Goal: Information Seeking & Learning: Learn about a topic

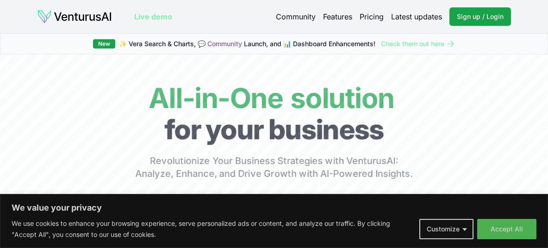
scroll to position [29, 0]
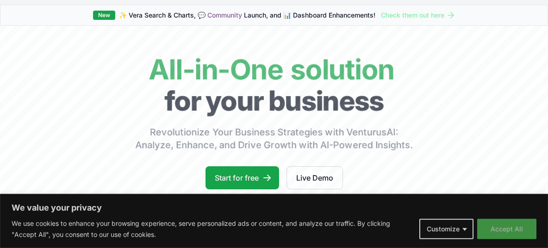
click at [499, 224] on button "Accept All" at bounding box center [506, 229] width 59 height 20
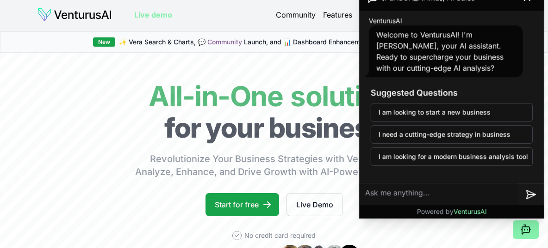
scroll to position [0, 0]
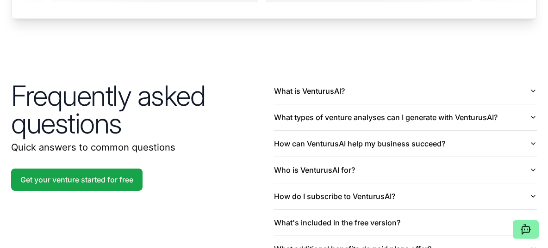
scroll to position [2014, 0]
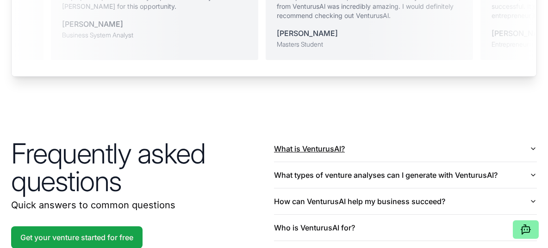
click at [313, 146] on button "What is VenturusAI?" at bounding box center [405, 149] width 263 height 26
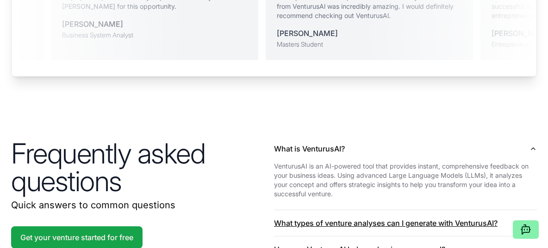
scroll to position [2290, 0]
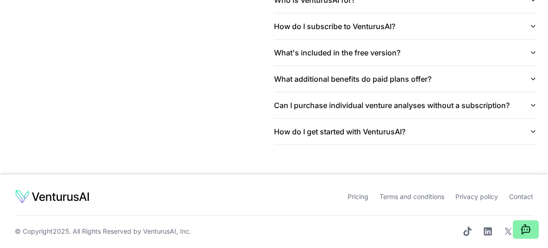
click at [518, 195] on link "Contact" at bounding box center [521, 197] width 24 height 8
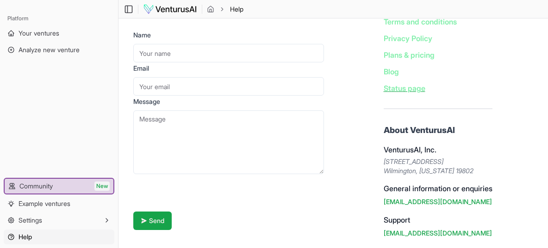
scroll to position [40, 0]
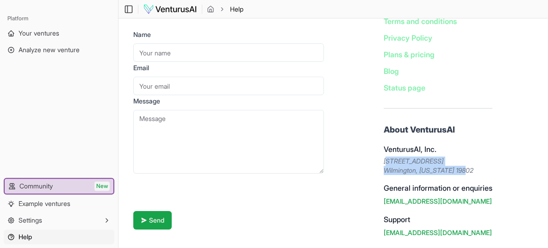
drag, startPoint x: 383, startPoint y: 159, endPoint x: 468, endPoint y: 175, distance: 85.8
click at [468, 175] on div "About VenturusAI VenturusAI, Inc. 2810 North Church Street, PMB 81060 Wilmingto…" at bounding box center [437, 212] width 109 height 178
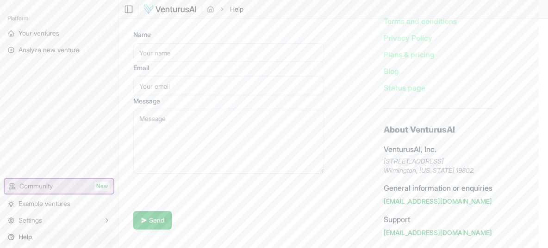
click at [410, 146] on h4 "VenturusAI, Inc." at bounding box center [437, 149] width 109 height 11
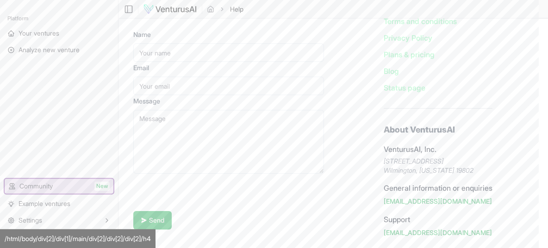
click at [421, 175] on address "2810 North Church Street, PMB 81060 Wilmington, Delaware 19802" at bounding box center [437, 166] width 109 height 18
click at [404, 203] on link "hello@venturusai.com" at bounding box center [437, 201] width 108 height 8
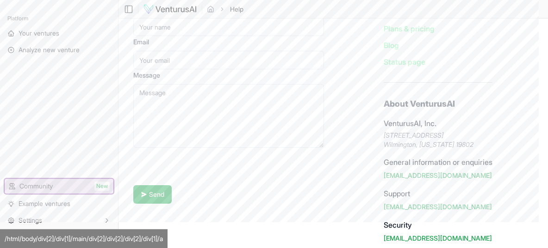
scroll to position [0, 0]
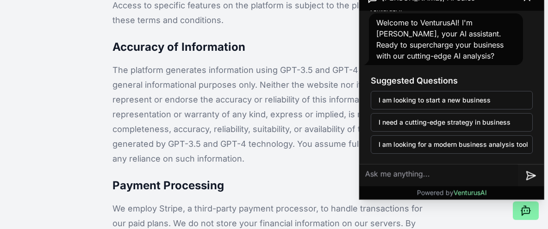
scroll to position [12, 0]
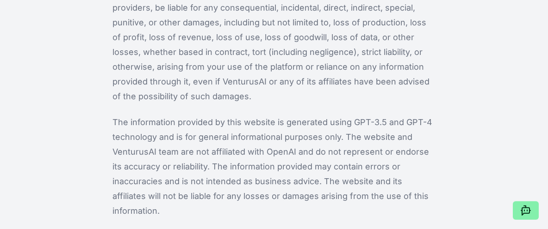
scroll to position [1541, 0]
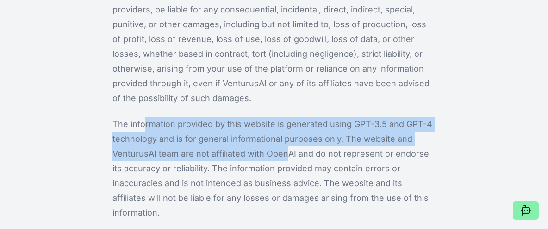
drag, startPoint x: 139, startPoint y: 105, endPoint x: 283, endPoint y: 144, distance: 149.4
click at [283, 144] on p "The information provided by this website is generated using GPT-3.5 and GPT-4 t…" at bounding box center [273, 169] width 323 height 104
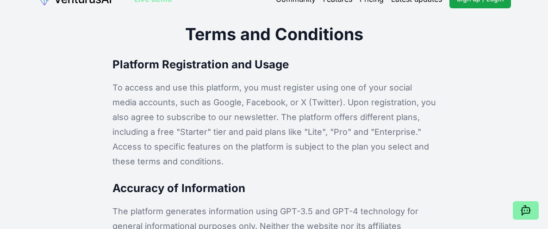
scroll to position [0, 0]
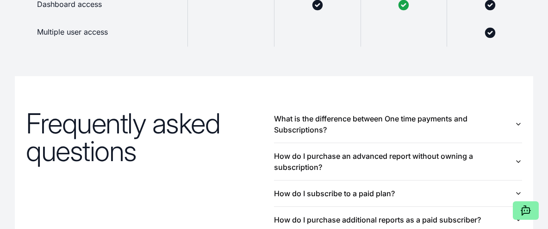
scroll to position [939, 0]
click at [410, 118] on button "What is the difference between One time payments and Subscriptions?" at bounding box center [398, 124] width 248 height 37
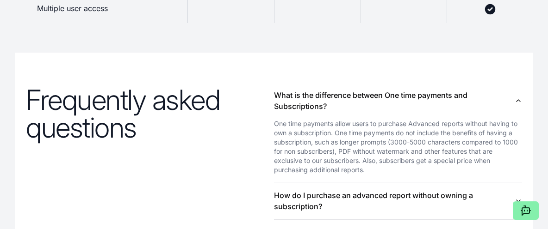
scroll to position [987, 0]
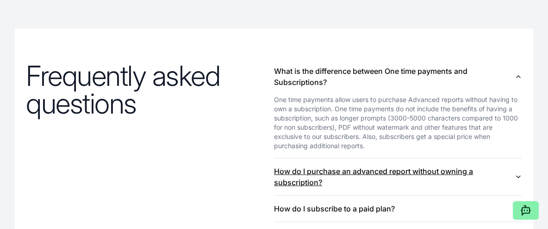
click at [427, 164] on button "How do I purchase an advanced report without owning a subscription?" at bounding box center [398, 177] width 248 height 37
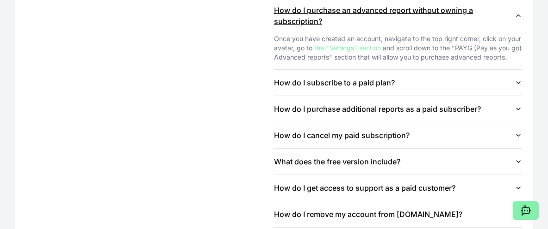
scroll to position [1149, 0]
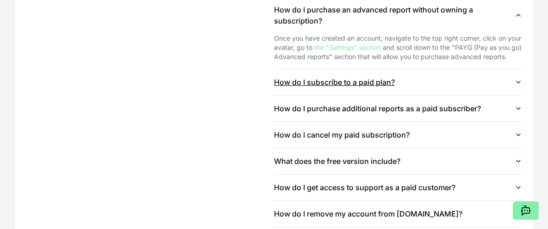
click at [398, 89] on button "How do I subscribe to a paid plan?" at bounding box center [398, 82] width 248 height 26
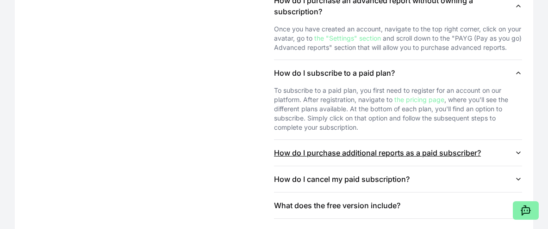
scroll to position [1158, 0]
click at [416, 154] on button "How do I purchase additional reports as a paid subscriber?" at bounding box center [398, 153] width 248 height 26
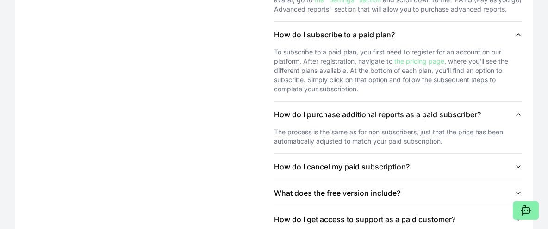
scroll to position [1198, 0]
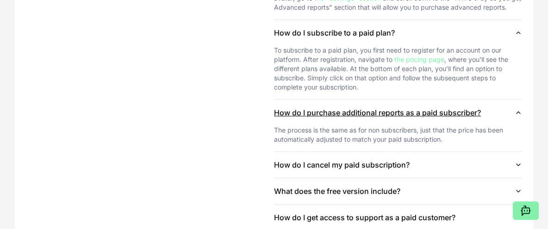
click at [414, 154] on button "How do I cancel my paid subscription?" at bounding box center [398, 165] width 248 height 26
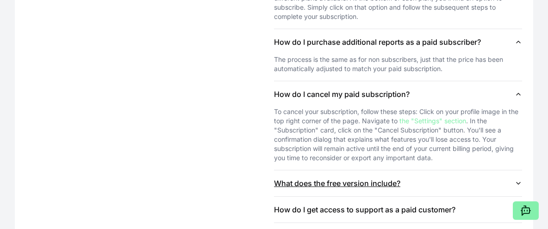
click at [412, 181] on button "What does the free version include?" at bounding box center [398, 184] width 248 height 26
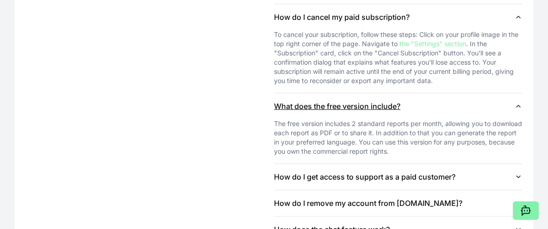
scroll to position [1356, 0]
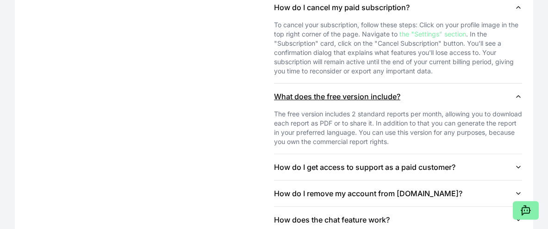
click at [412, 181] on button "How do I remove my account from [DOMAIN_NAME]?" at bounding box center [398, 194] width 248 height 26
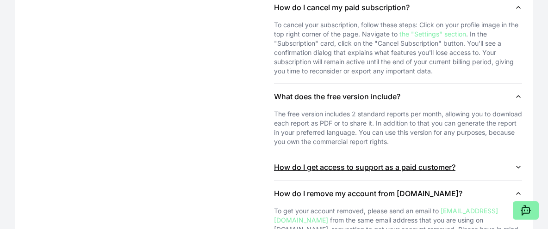
click at [415, 176] on button "How do I get access to support as a paid customer?" at bounding box center [398, 167] width 248 height 26
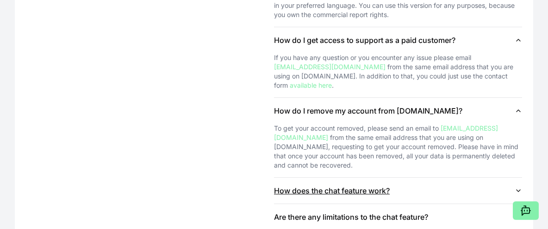
scroll to position [1484, 0]
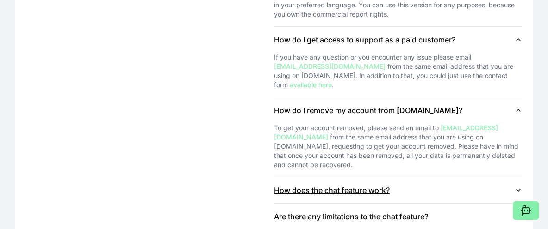
click at [433, 178] on button "How does the chat feature work?" at bounding box center [398, 191] width 248 height 26
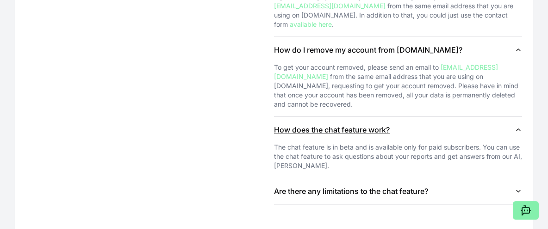
scroll to position [1545, 0]
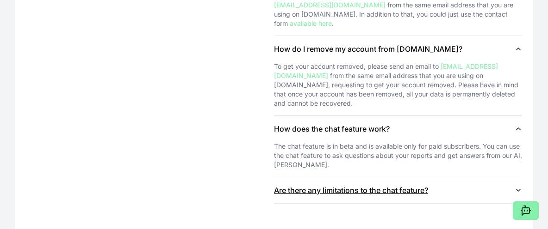
click at [419, 178] on button "Are there any limitations to the chat feature?" at bounding box center [398, 191] width 248 height 26
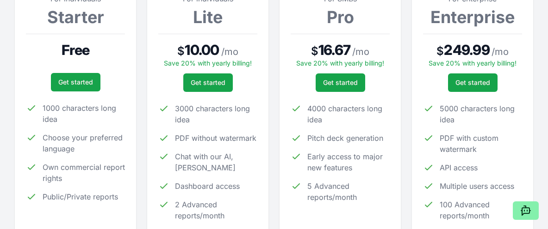
scroll to position [203, 0]
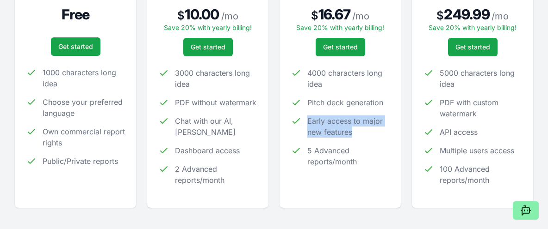
drag, startPoint x: 185, startPoint y: 104, endPoint x: 281, endPoint y: 209, distance: 141.8
click at [235, 181] on div "For individuals Lite $ 10.00 / mo Save 20% with yearly billing! Get started 300…" at bounding box center [207, 77] width 99 height 240
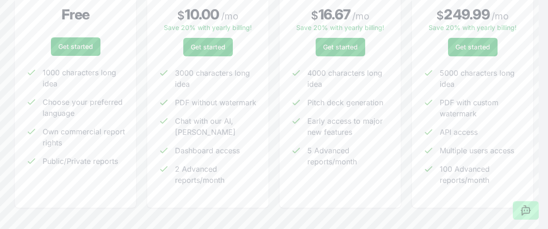
click at [213, 145] on span "Dashboard access" at bounding box center [207, 150] width 65 height 11
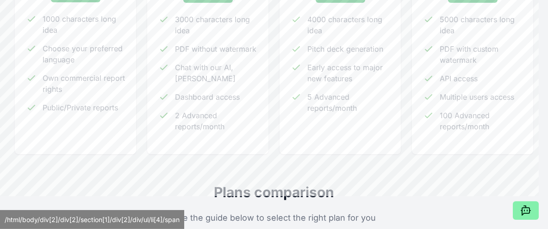
scroll to position [258, 0]
